Goal: Task Accomplishment & Management: Manage account settings

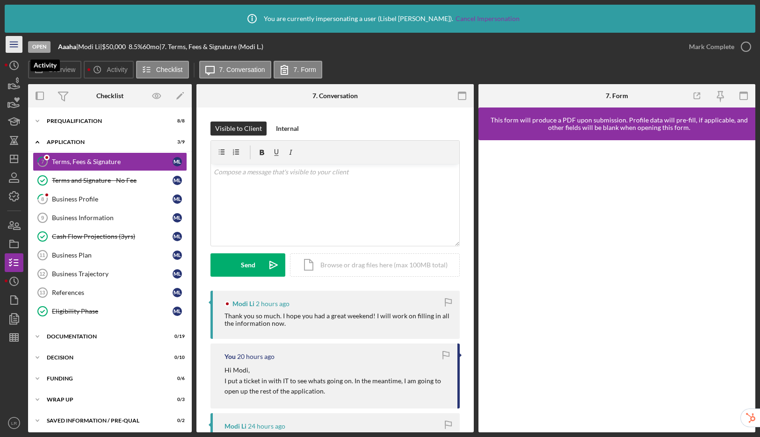
scroll to position [240, 0]
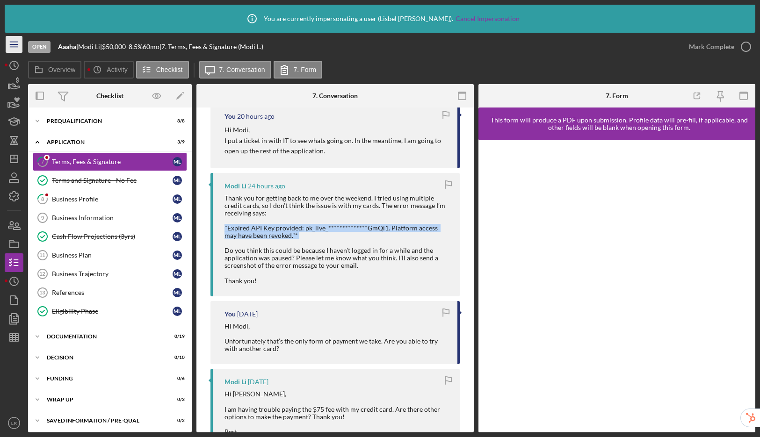
click at [16, 49] on icon "Icon/Menu" at bounding box center [14, 44] width 21 height 21
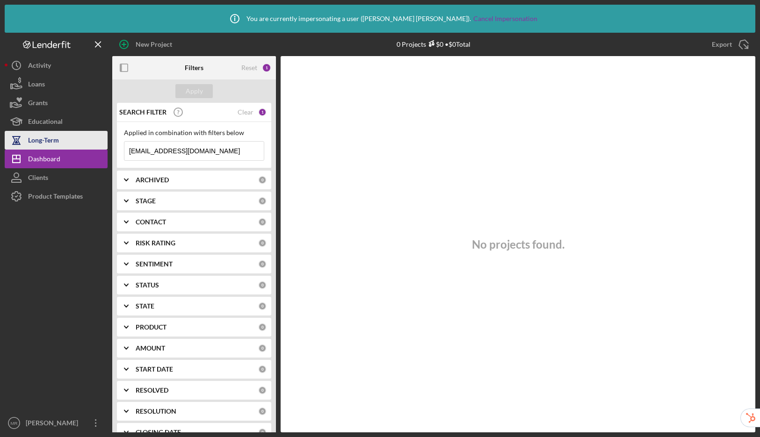
drag, startPoint x: 235, startPoint y: 151, endPoint x: 48, endPoint y: 134, distance: 188.4
click at [48, 134] on div "New Project 0 Projects $0 • $0 Total sarahbmc@bmcbakes.com Export Icon/Export F…" at bounding box center [380, 233] width 751 height 400
paste input "westmelissa365@gmail"
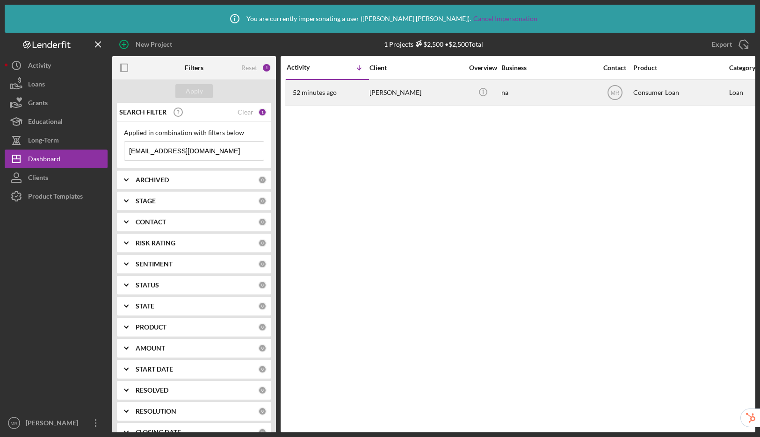
type input "westmelissa365@gmail.com"
click at [439, 93] on div "Melissa West" at bounding box center [417, 92] width 94 height 25
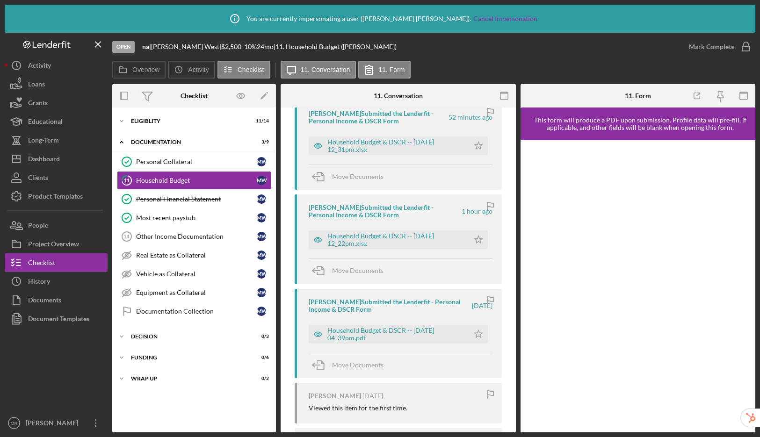
scroll to position [115, 0]
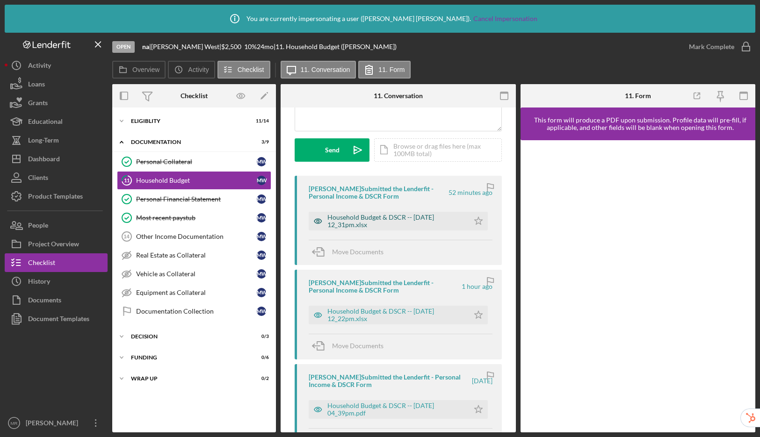
click at [373, 215] on div "Household Budget & DSCR -- 2025-09-15 12_31pm.xlsx" at bounding box center [395, 221] width 137 height 15
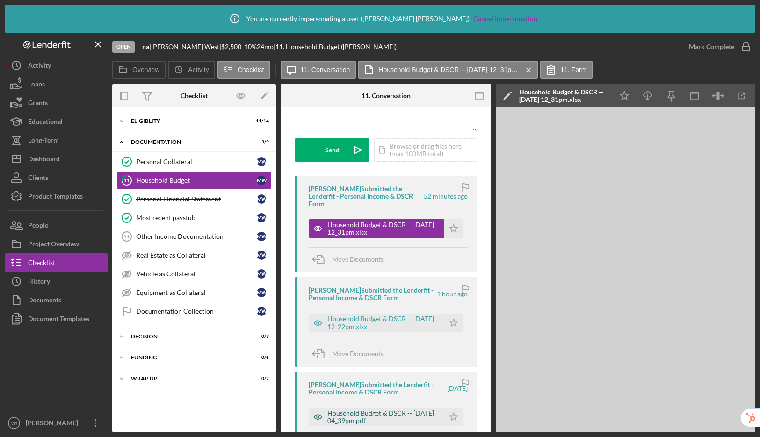
click at [356, 411] on div "Household Budget & DSCR -- 2025-09-12 04_39pm.pdf" at bounding box center [383, 417] width 112 height 15
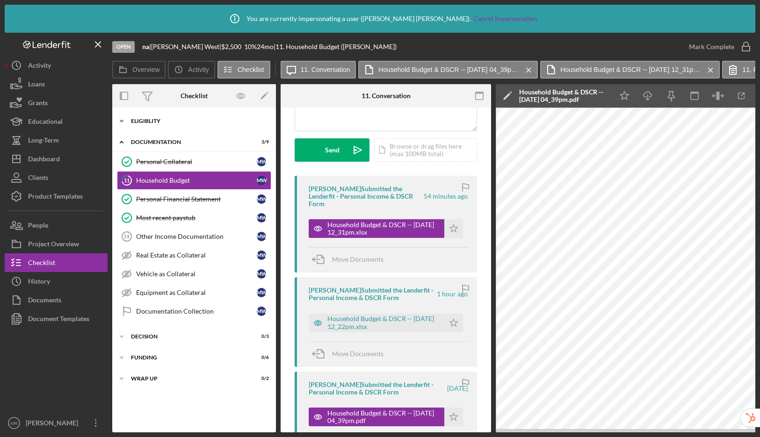
drag, startPoint x: 209, startPoint y: 104, endPoint x: 219, endPoint y: 114, distance: 14.9
click at [219, 114] on div "Checklist Icon/Edit Icon/Expander Eligiblity 11 / 14 Icon/Expander Documentatio…" at bounding box center [194, 258] width 164 height 349
click at [219, 114] on div "Icon/Expander Eligiblity 11 / 14" at bounding box center [194, 121] width 164 height 19
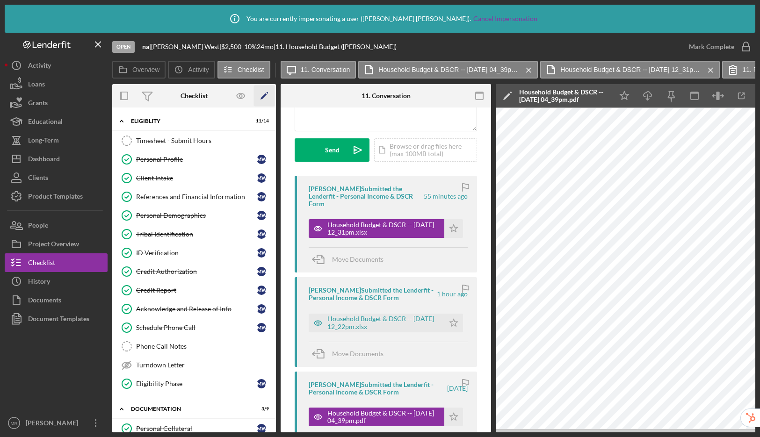
click at [269, 95] on icon "Icon/Edit" at bounding box center [264, 96] width 21 height 21
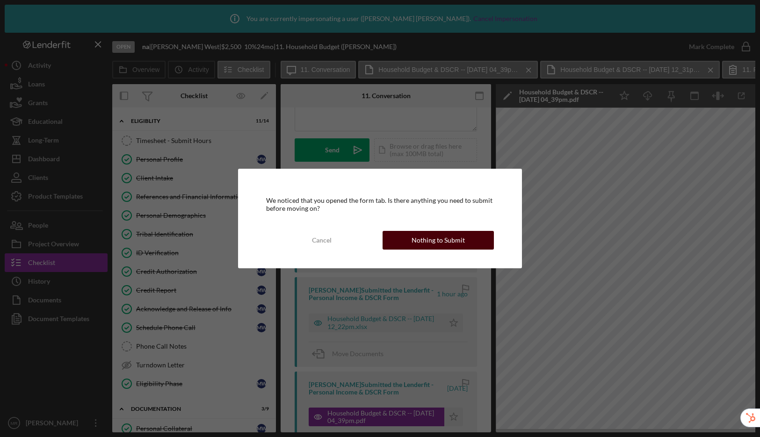
click at [422, 236] on div "Nothing to Submit" at bounding box center [438, 240] width 53 height 19
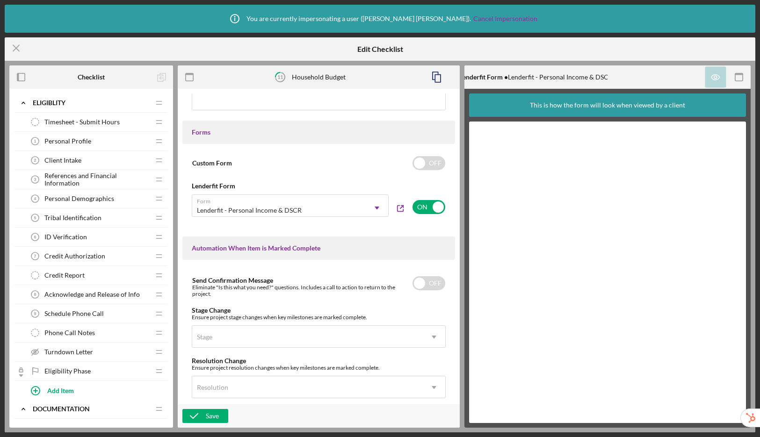
scroll to position [444, 0]
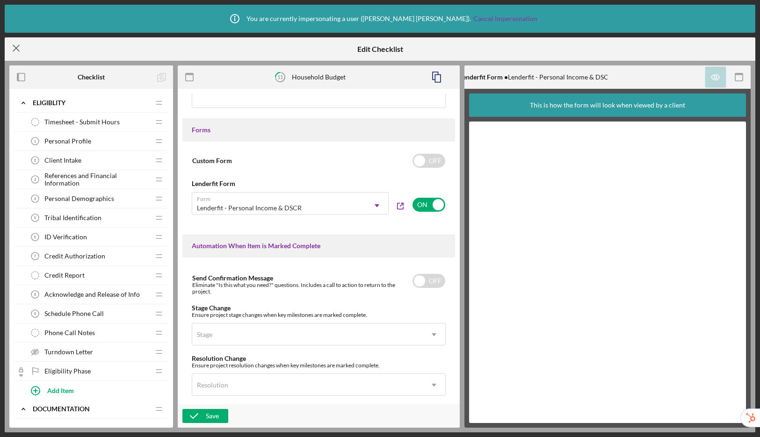
click at [18, 48] on icon "Icon/Menu Close" at bounding box center [16, 47] width 23 height 23
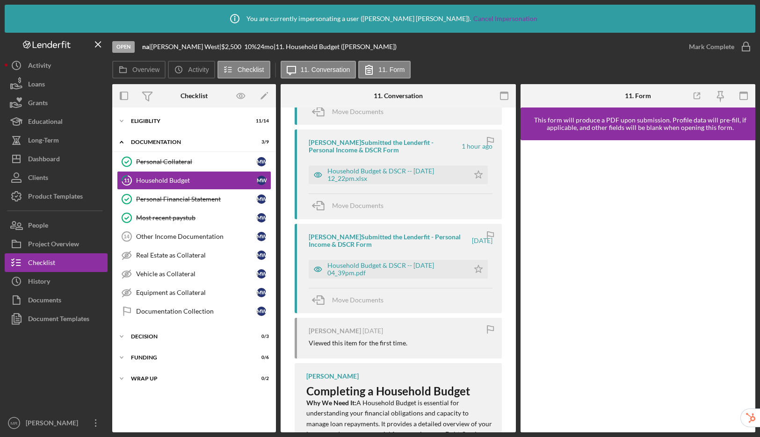
scroll to position [261, 0]
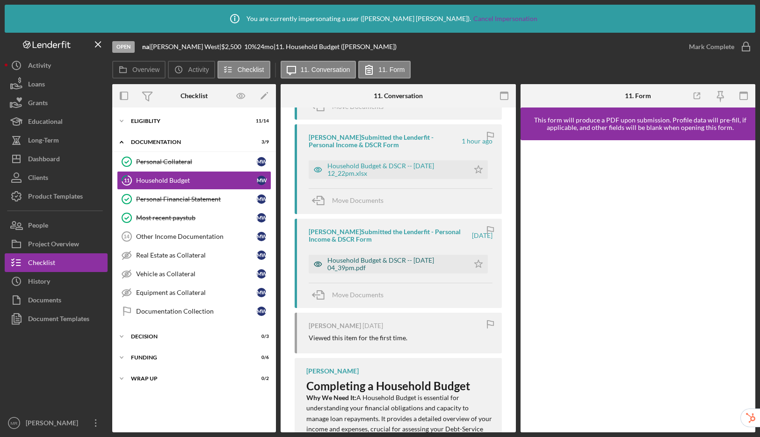
click at [358, 260] on div "Household Budget & DSCR -- 2025-09-12 04_39pm.pdf" at bounding box center [395, 264] width 137 height 15
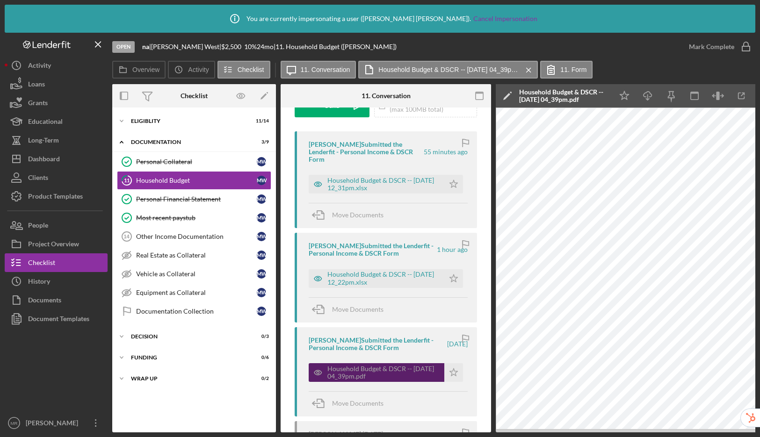
scroll to position [109, 0]
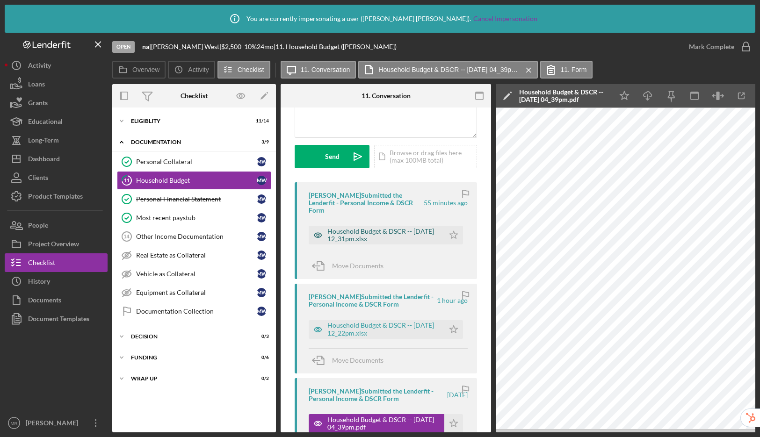
click at [346, 228] on div "Household Budget & DSCR -- 2025-09-15 12_31pm.xlsx" at bounding box center [383, 235] width 112 height 15
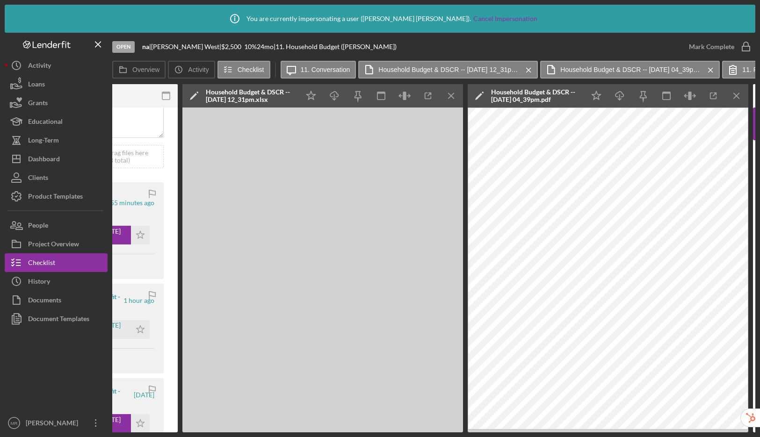
scroll to position [0, 0]
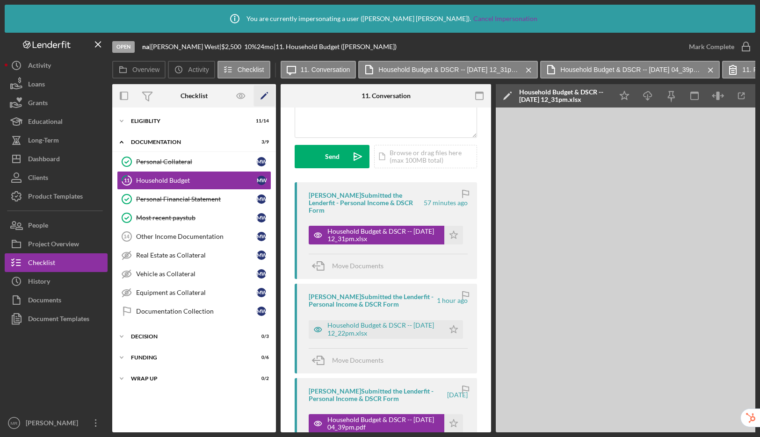
click at [267, 98] on icon "Icon/Edit" at bounding box center [264, 96] width 21 height 21
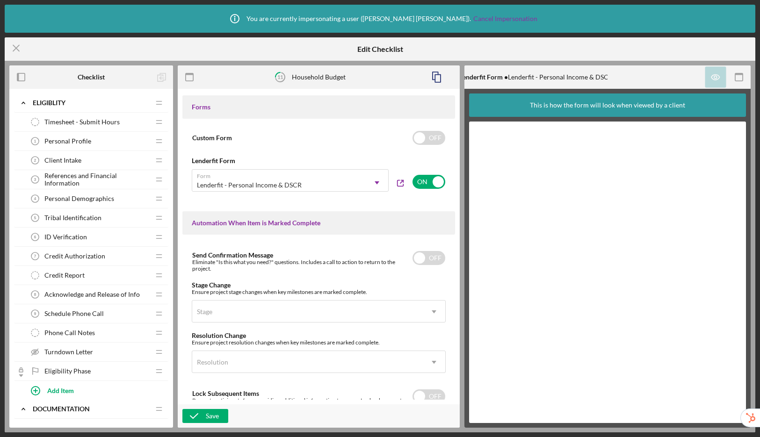
scroll to position [387, 0]
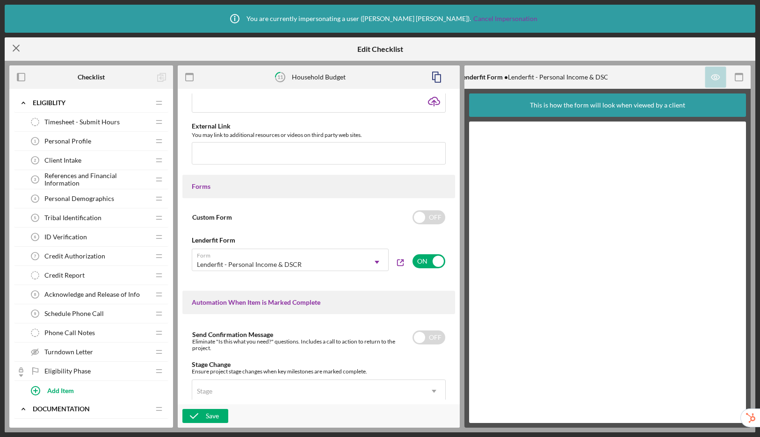
click at [18, 48] on icon "Icon/Menu Close" at bounding box center [16, 47] width 23 height 23
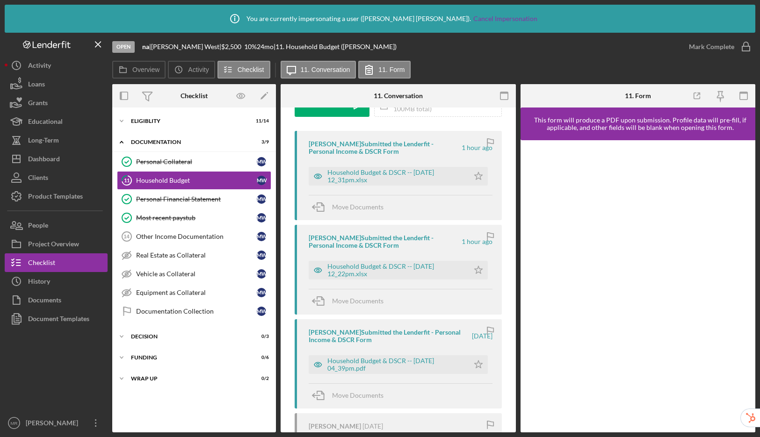
scroll to position [72, 0]
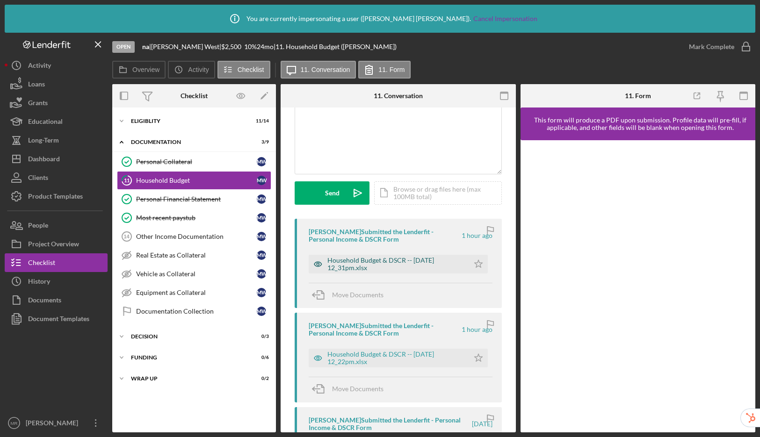
click at [426, 261] on div "Household Budget & DSCR -- 2025-09-15 12_31pm.xlsx" at bounding box center [395, 264] width 137 height 15
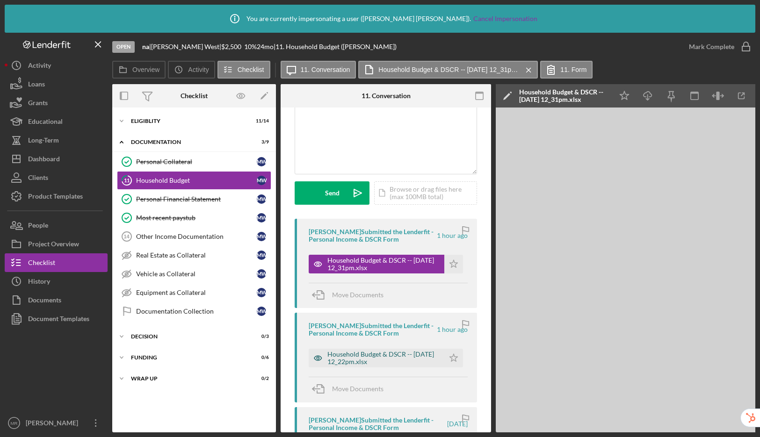
click at [367, 359] on div "Household Budget & DSCR -- 2025-09-15 12_22pm.xlsx" at bounding box center [383, 358] width 112 height 15
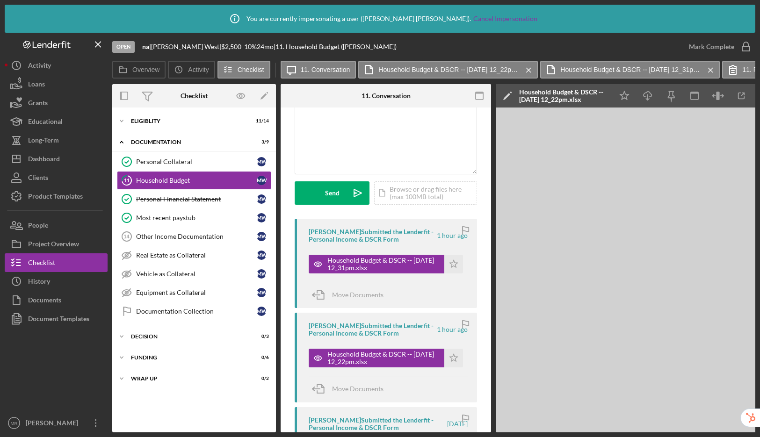
click at [449, 434] on div "Icon/Info You are currently impersonating a user ( Michael Roberts ). Cancel Im…" at bounding box center [380, 218] width 760 height 437
click at [458, 432] on div "Icon/Info You are currently impersonating a user ( Michael Roberts ). Cancel Im…" at bounding box center [380, 218] width 760 height 437
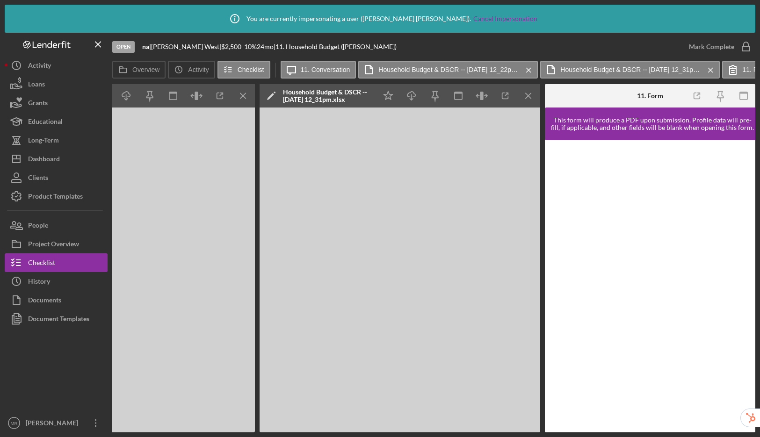
click at [528, 433] on div "Icon/Info You are currently impersonating a user ( Michael Roberts ). Cancel Im…" at bounding box center [380, 218] width 760 height 437
drag, startPoint x: 593, startPoint y: 425, endPoint x: 669, endPoint y: 421, distance: 76.4
click at [669, 421] on div "Icon/Info You are currently impersonating a user ( Michael Roberts ). Cancel Im…" at bounding box center [380, 218] width 760 height 437
click at [669, 421] on div at bounding box center [650, 286] width 211 height 292
click at [69, 259] on button "Checklist" at bounding box center [56, 263] width 103 height 19
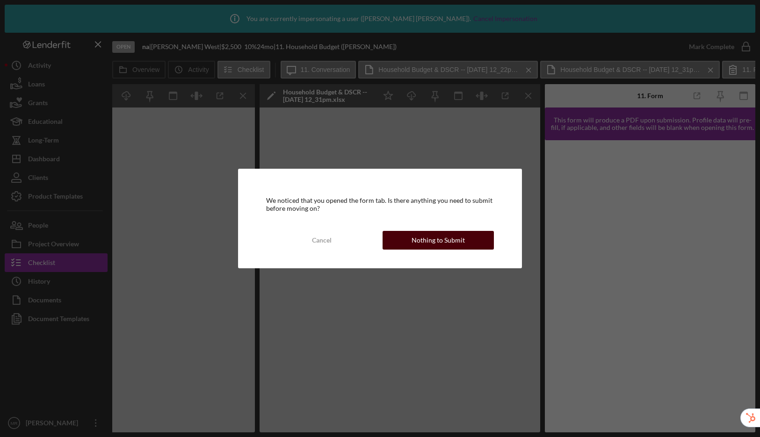
click at [443, 244] on div "Nothing to Submit" at bounding box center [438, 240] width 53 height 19
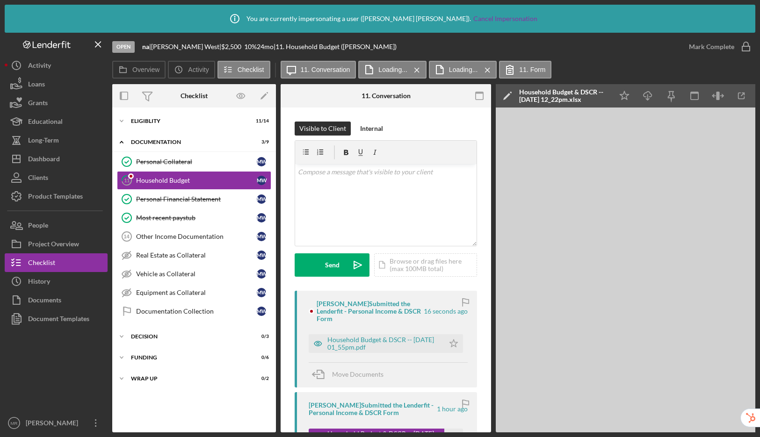
click at [415, 70] on line at bounding box center [417, 70] width 4 height 4
click at [486, 70] on line at bounding box center [488, 70] width 4 height 4
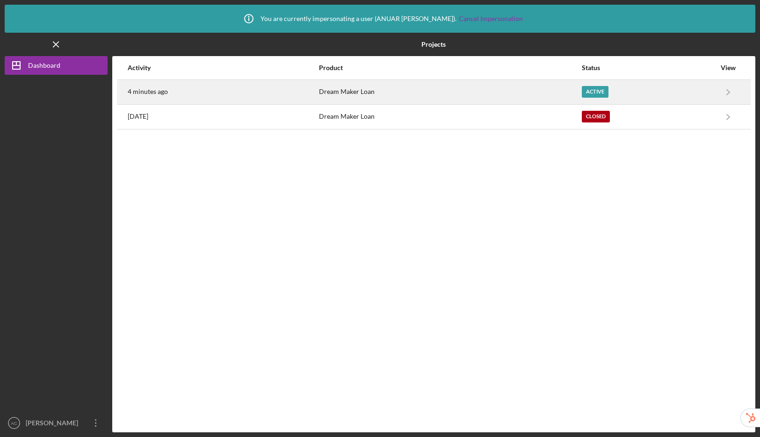
click at [296, 89] on div "4 minutes ago" at bounding box center [223, 91] width 190 height 23
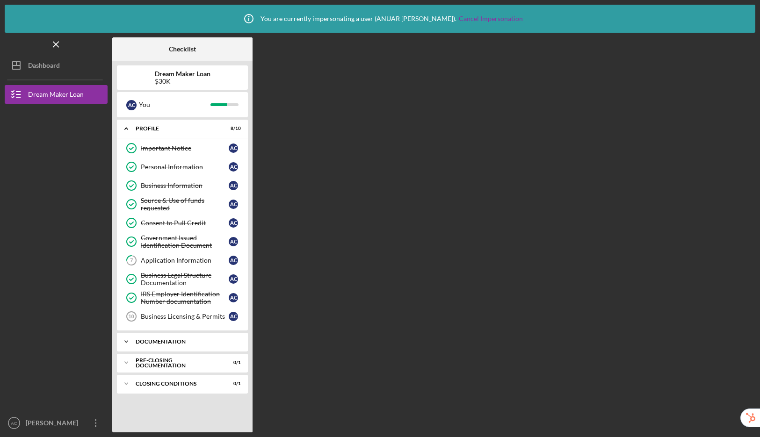
click at [167, 335] on div "Icon/Expander Documentation 5 / 10" at bounding box center [182, 342] width 131 height 19
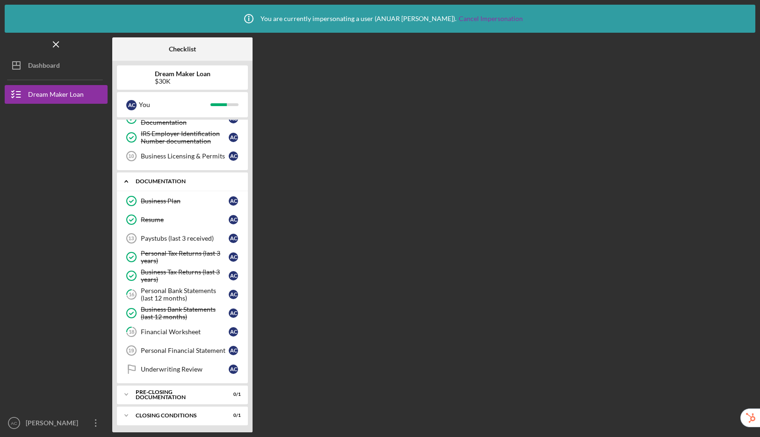
scroll to position [161, 0]
click at [184, 391] on div "Icon/Expander Pre-Closing Documentation 0 / 1" at bounding box center [182, 394] width 131 height 19
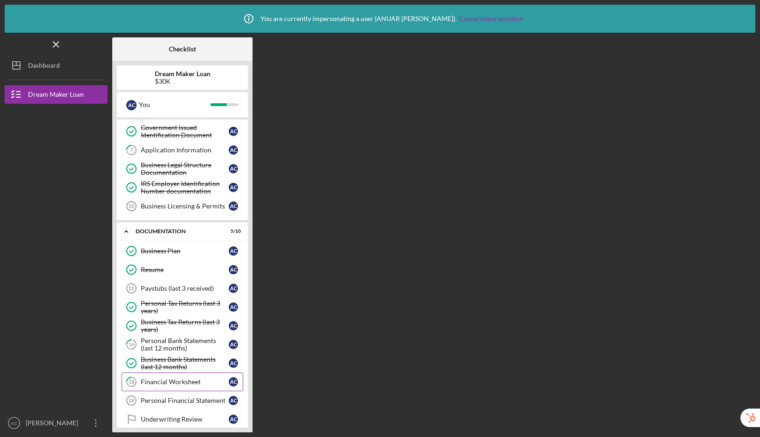
scroll to position [112, 0]
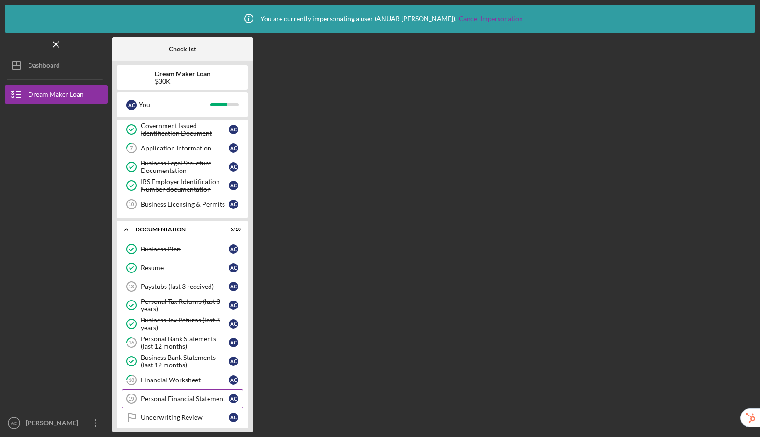
click at [185, 400] on div "Personal Financial Statement" at bounding box center [185, 398] width 88 height 7
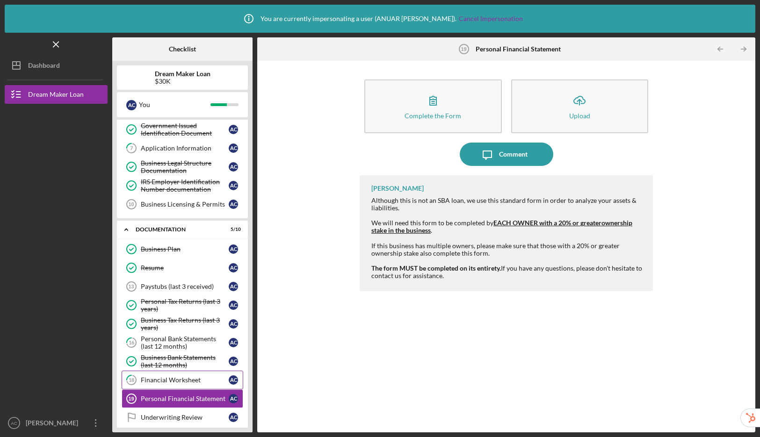
click at [182, 374] on link "18 Financial Worksheet A C" at bounding box center [183, 380] width 122 height 19
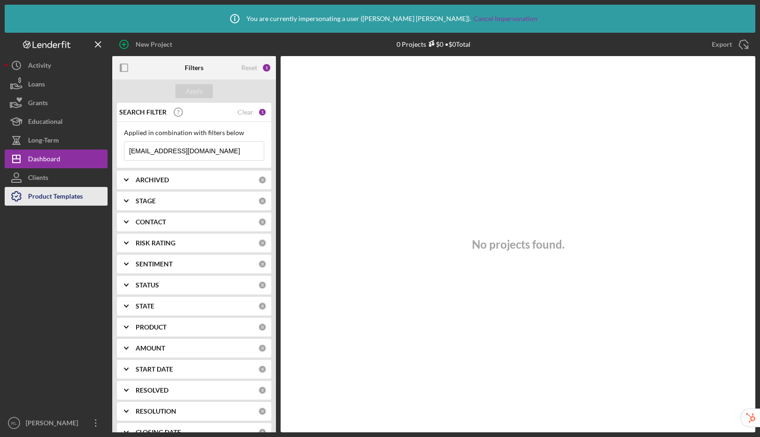
click at [65, 203] on div "Product Templates" at bounding box center [55, 197] width 55 height 21
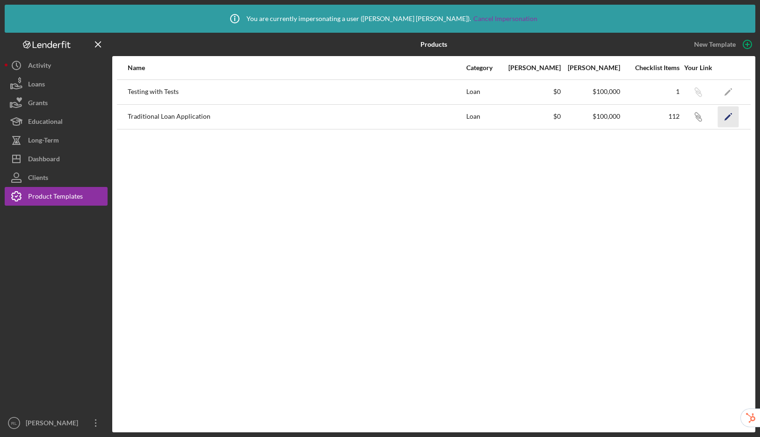
click at [727, 117] on polygon "button" at bounding box center [728, 117] width 7 height 7
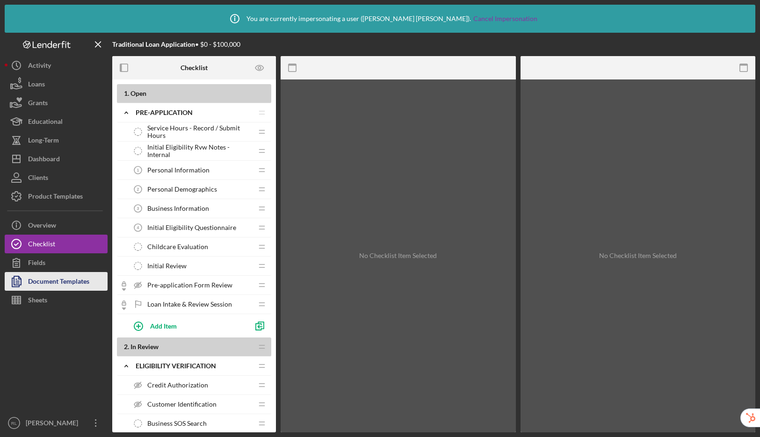
click at [69, 290] on div "Document Templates" at bounding box center [58, 282] width 61 height 21
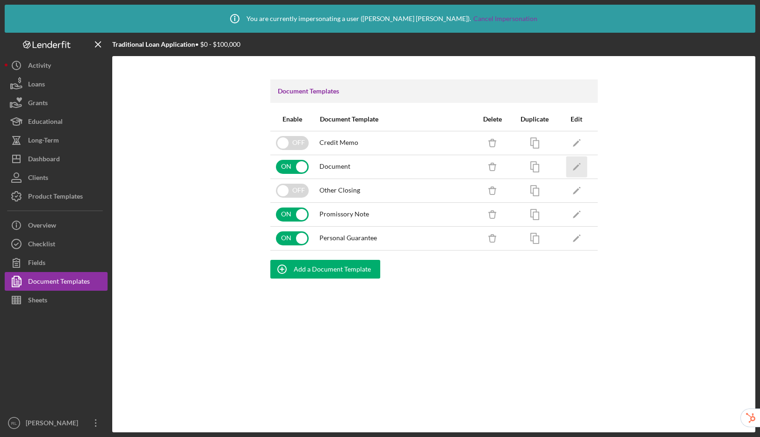
click at [581, 168] on icon "Icon/Edit" at bounding box center [576, 166] width 21 height 21
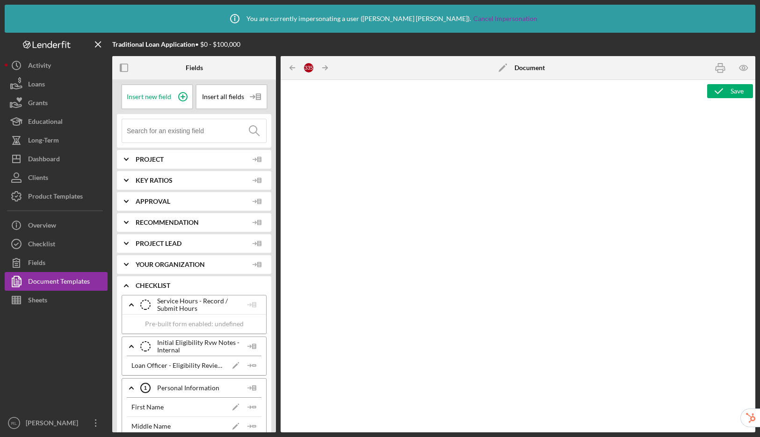
type textarea "<h1 style="text-align: center"><strong>Traditional Loan Application - <span id=…"
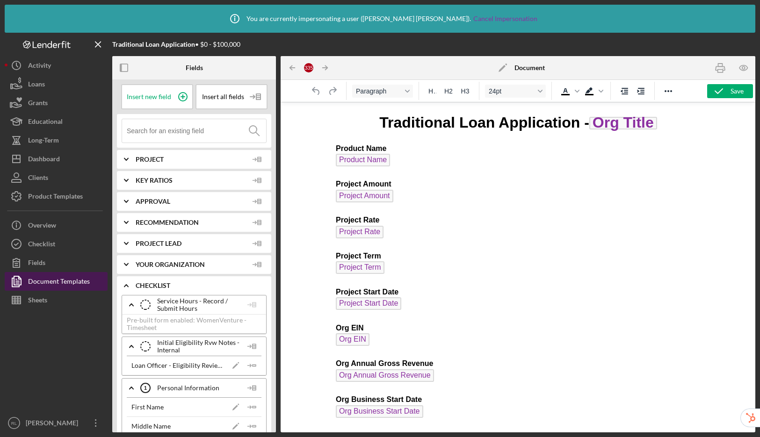
click at [65, 284] on div "Document Templates" at bounding box center [59, 282] width 62 height 21
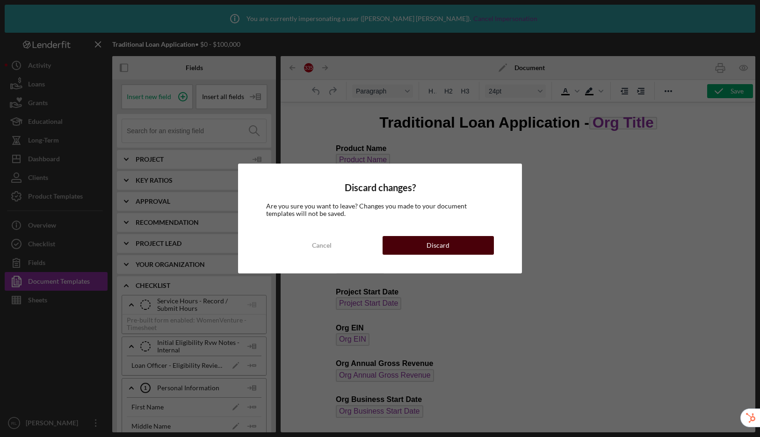
click at [430, 242] on div "Discard" at bounding box center [438, 245] width 23 height 19
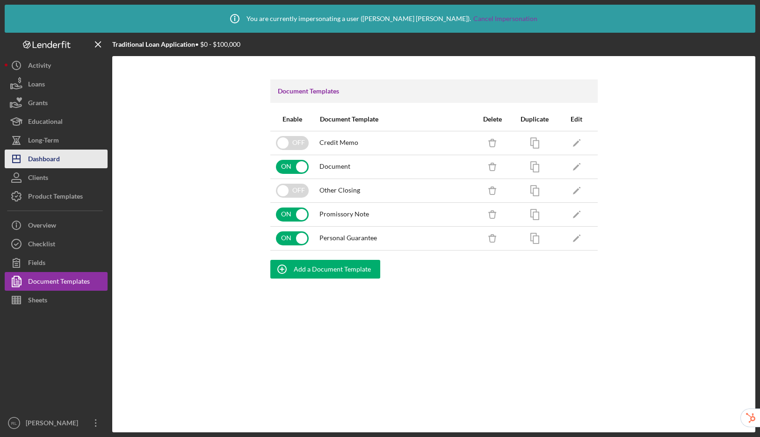
click at [57, 156] on div "Dashboard" at bounding box center [44, 160] width 32 height 21
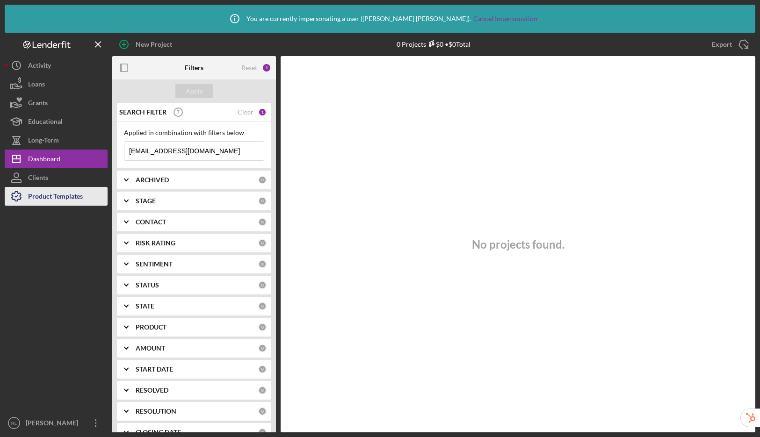
click at [45, 200] on div "Product Templates" at bounding box center [55, 197] width 55 height 21
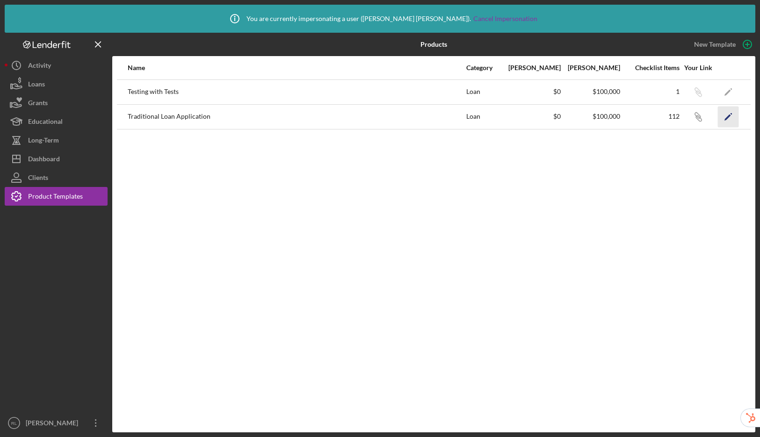
click at [729, 117] on icon "Icon/Edit" at bounding box center [728, 116] width 21 height 21
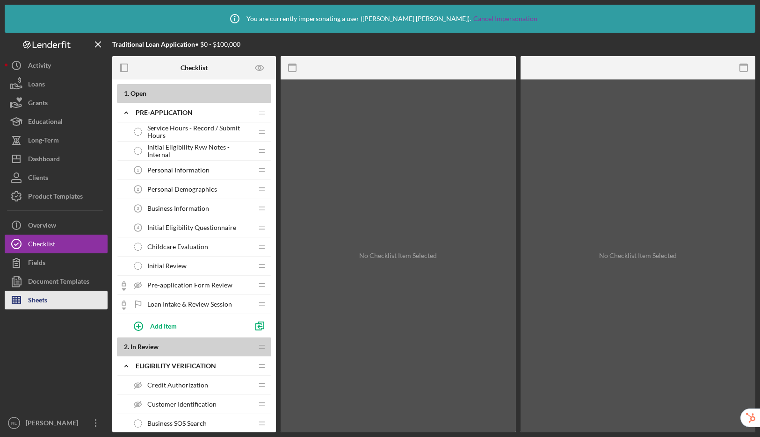
click at [56, 298] on button "Sheets" at bounding box center [56, 300] width 103 height 19
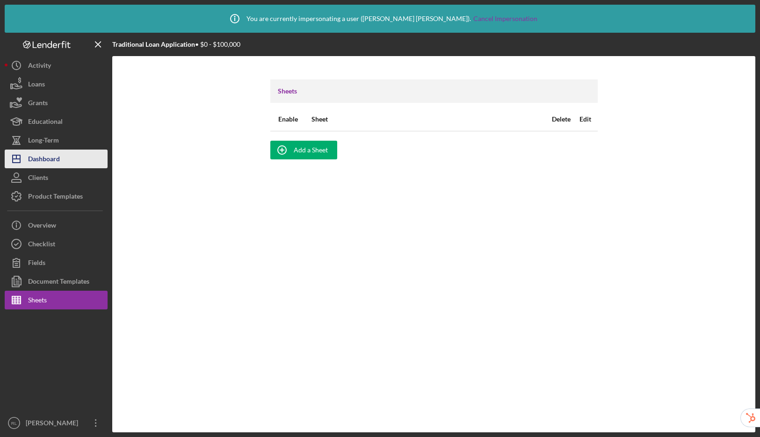
click at [54, 157] on div "Dashboard" at bounding box center [44, 160] width 32 height 21
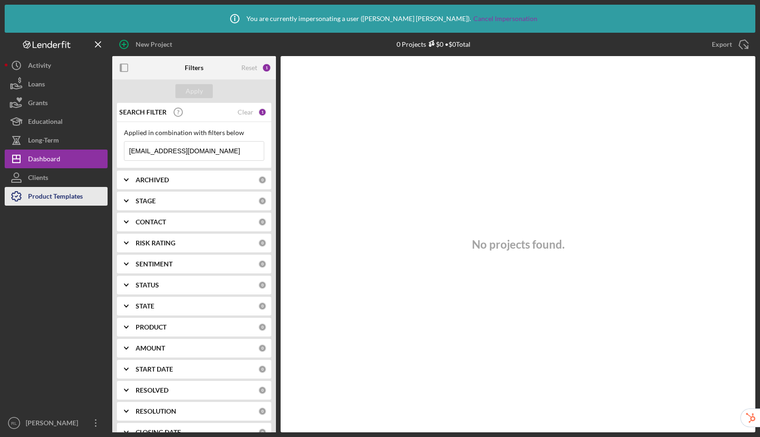
click at [27, 196] on icon "button" at bounding box center [16, 196] width 23 height 23
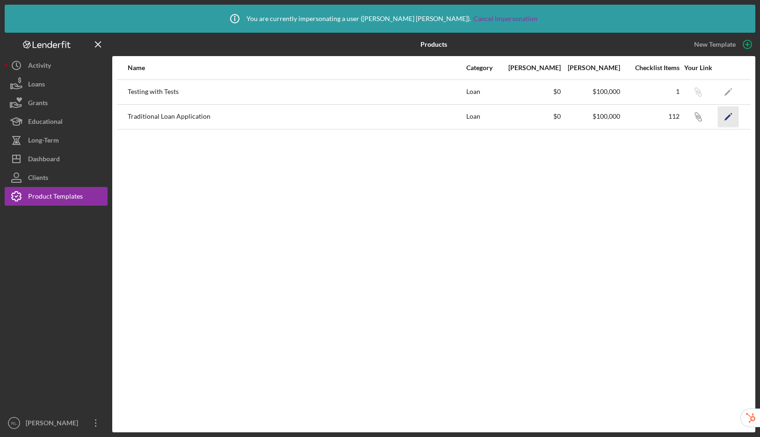
click at [725, 113] on icon "Icon/Edit" at bounding box center [728, 116] width 21 height 21
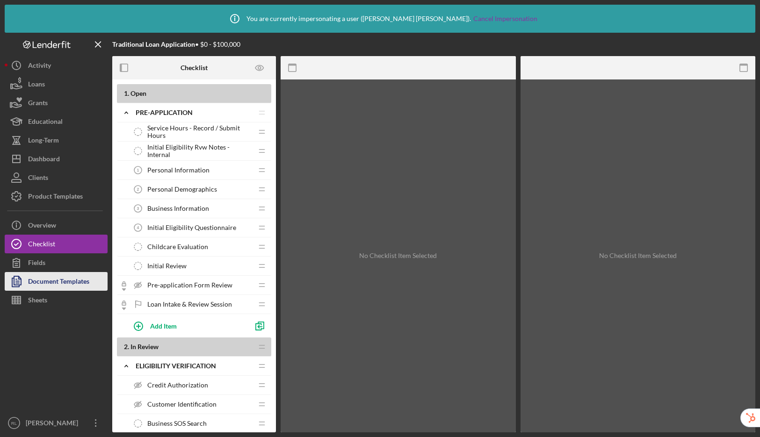
click at [56, 289] on div "Document Templates" at bounding box center [58, 282] width 61 height 21
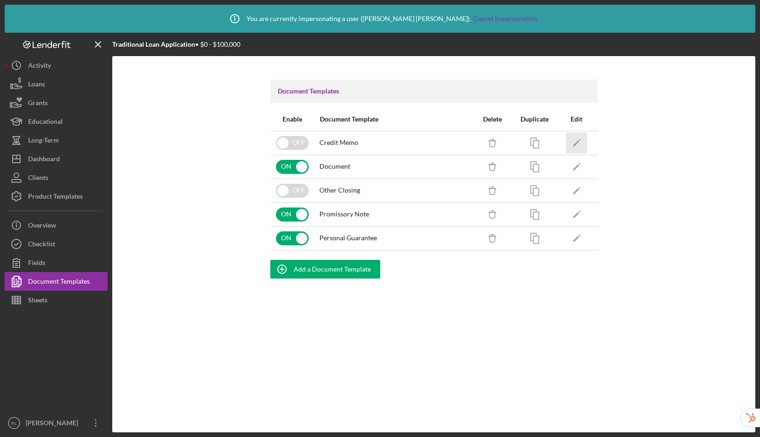
click at [579, 143] on icon "Icon/Edit" at bounding box center [576, 142] width 21 height 21
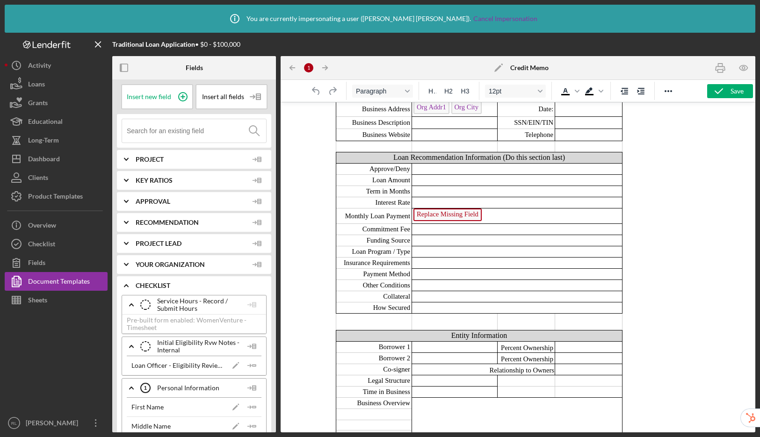
scroll to position [109, 0]
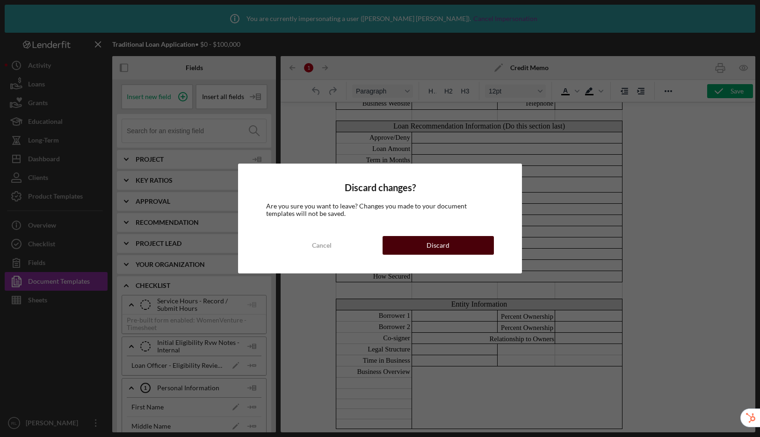
click at [450, 248] on button "Discard" at bounding box center [439, 245] width 112 height 19
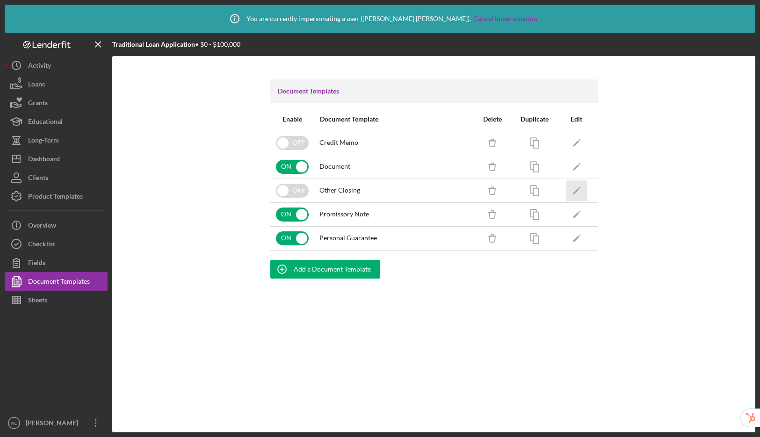
click at [580, 195] on icon "Icon/Edit" at bounding box center [576, 190] width 21 height 21
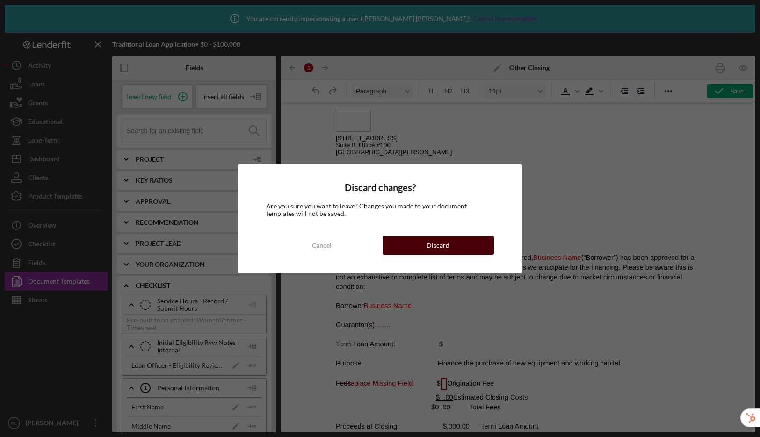
click at [450, 244] on button "Discard" at bounding box center [439, 245] width 112 height 19
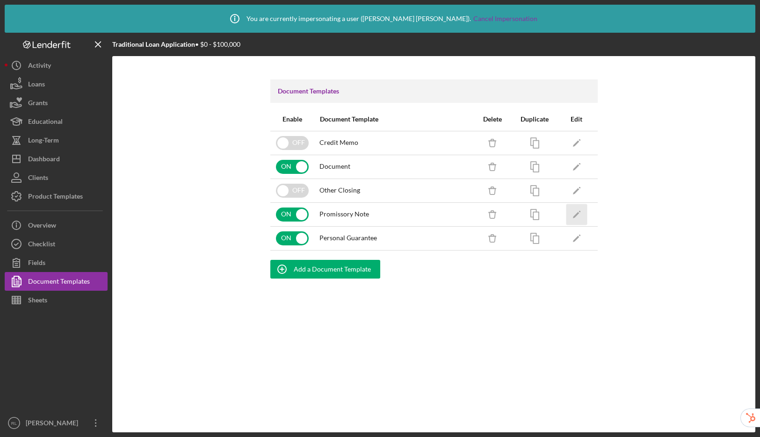
click at [577, 216] on icon "Icon/Edit" at bounding box center [576, 214] width 21 height 21
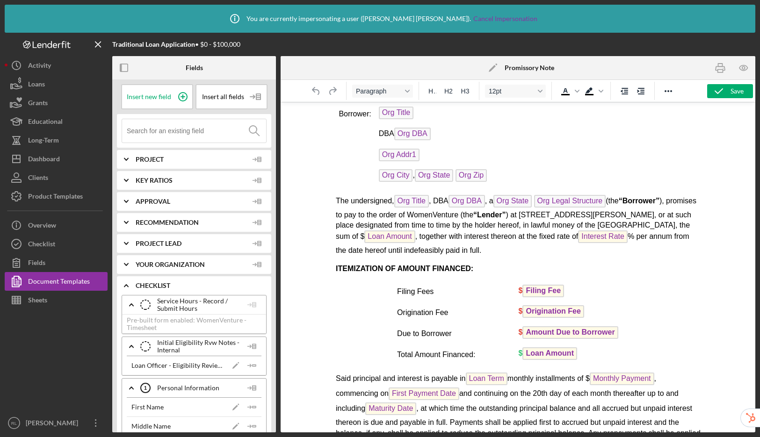
scroll to position [322, 0]
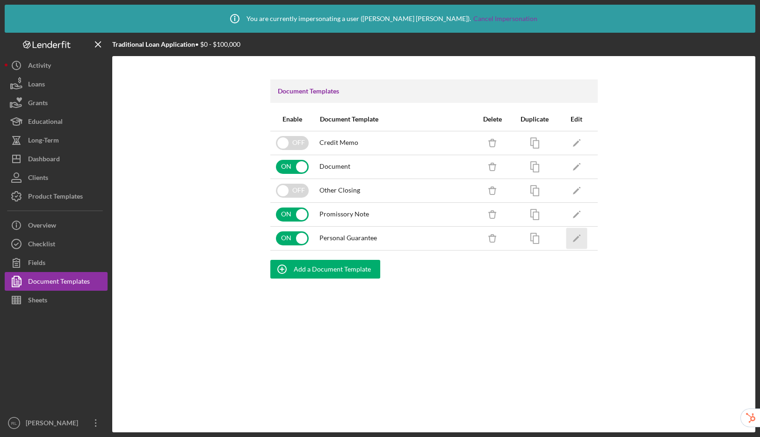
click at [576, 244] on icon "Icon/Edit" at bounding box center [576, 238] width 21 height 21
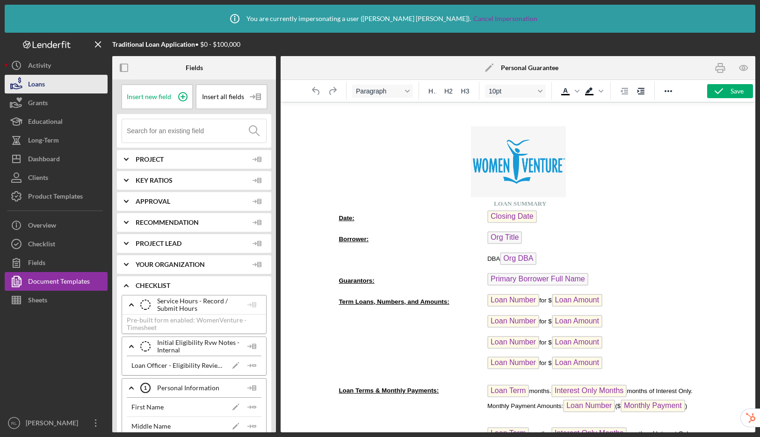
click at [27, 82] on icon "button" at bounding box center [16, 84] width 23 height 23
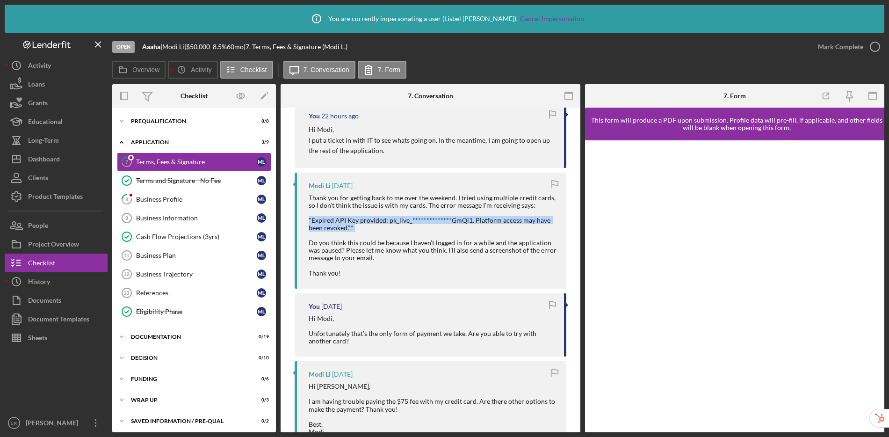
scroll to position [241, 0]
